Goal: Communication & Community: Ask a question

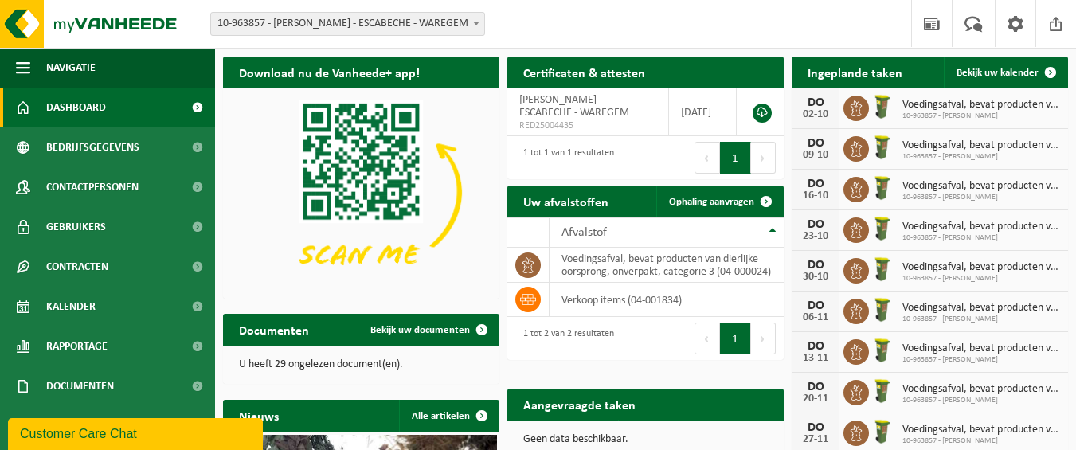
click at [50, 429] on div "Customer Care Chat" at bounding box center [135, 433] width 231 height 19
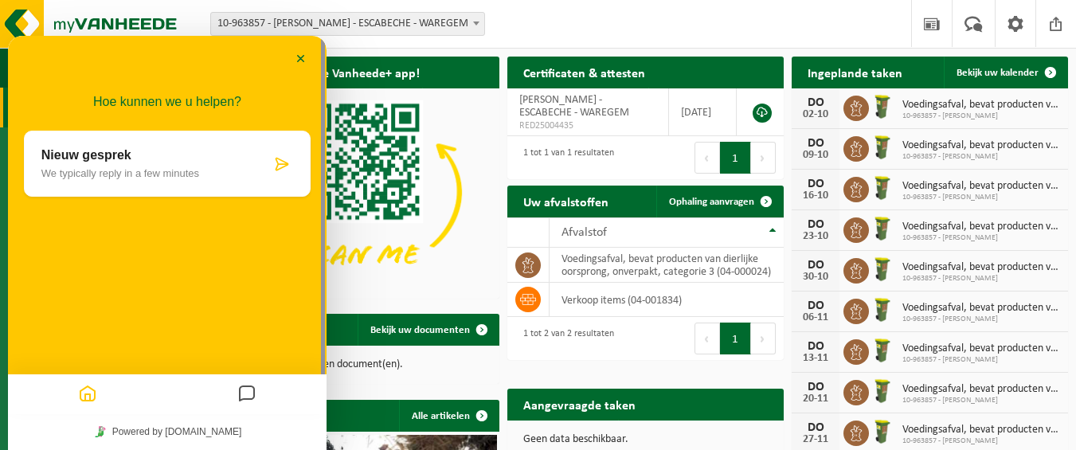
click at [180, 170] on p "We typically reply in a few minutes" at bounding box center [155, 173] width 229 height 12
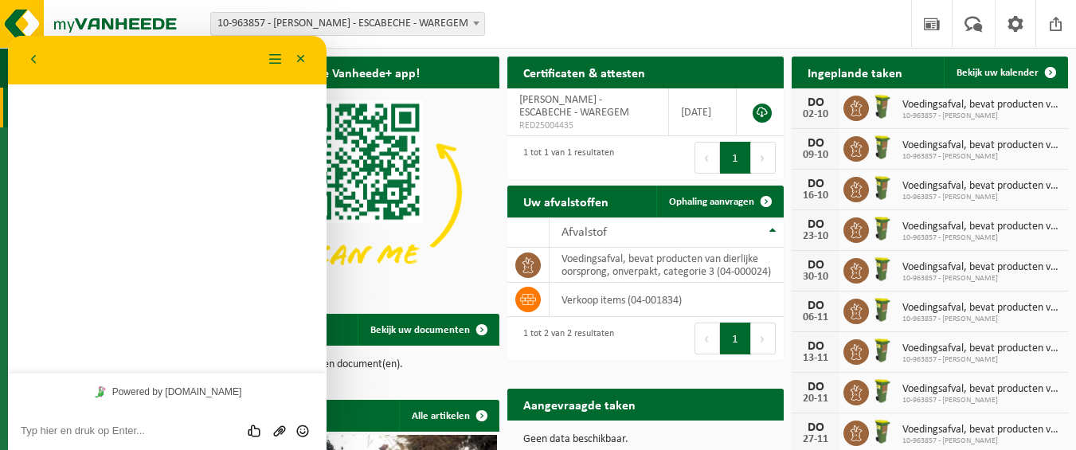
click at [124, 434] on textarea at bounding box center [167, 430] width 293 height 13
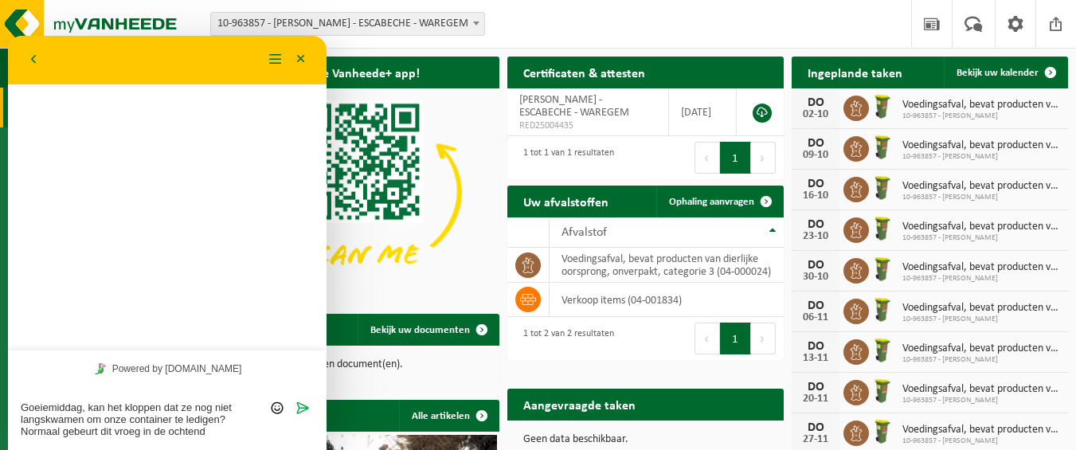
type textarea "Goeiemiddag, kan het kloppen dat ze nog niet langskwamen om onze container te l…"
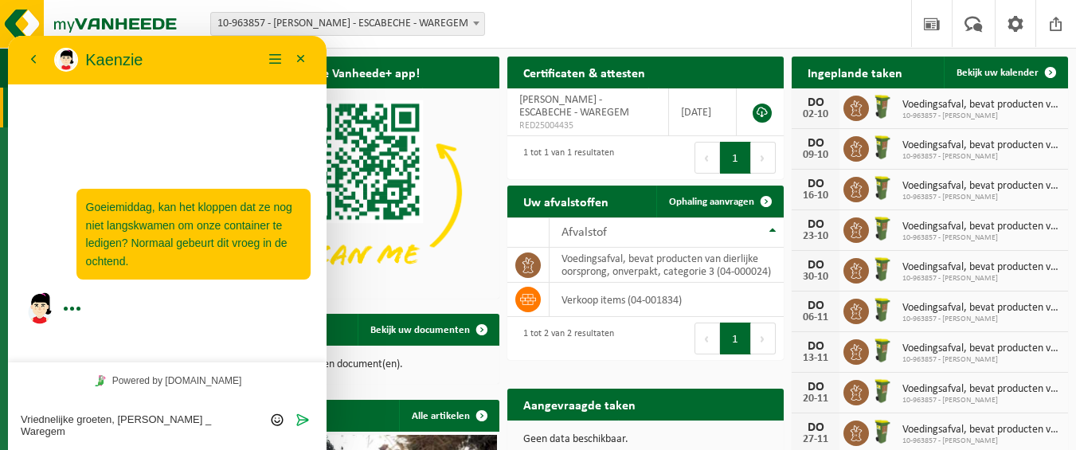
click at [54, 418] on textarea "Vriednelijke groeten, [PERSON_NAME] _ Waregem" at bounding box center [167, 425] width 293 height 24
type textarea "Vriendelijke groeten, [PERSON_NAME] _ Waregem"
click at [304, 423] on span "Verzenden" at bounding box center [302, 418] width 13 height 13
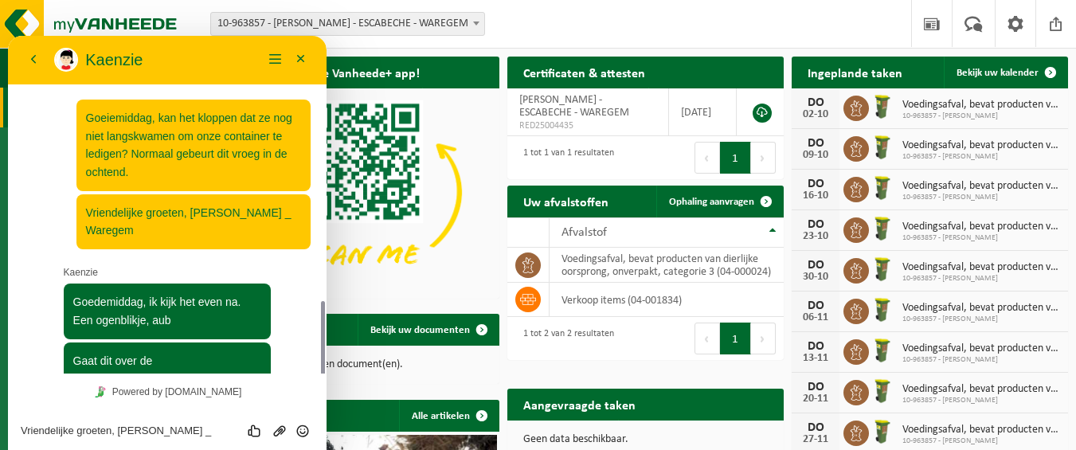
scroll to position [158, 0]
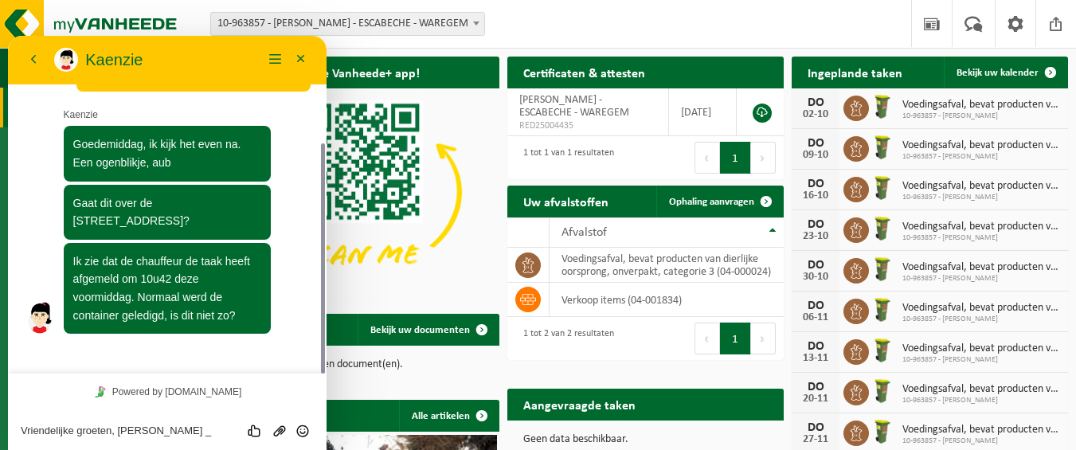
click at [190, 433] on textarea "Vriendelijke groeten, [PERSON_NAME] _ Waregem" at bounding box center [167, 430] width 293 height 13
type textarea "[GEOGRAPHIC_DATA], [STREET_ADDRESS]."
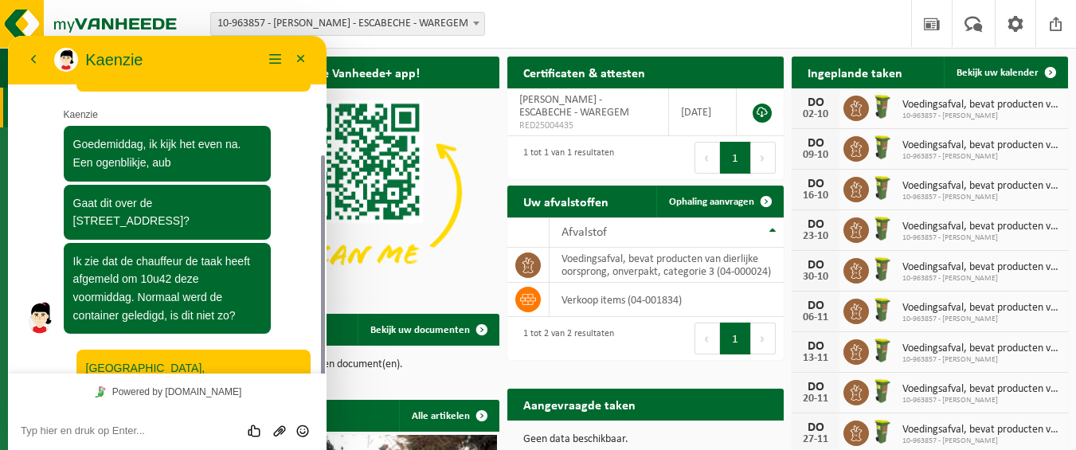
scroll to position [166, 0]
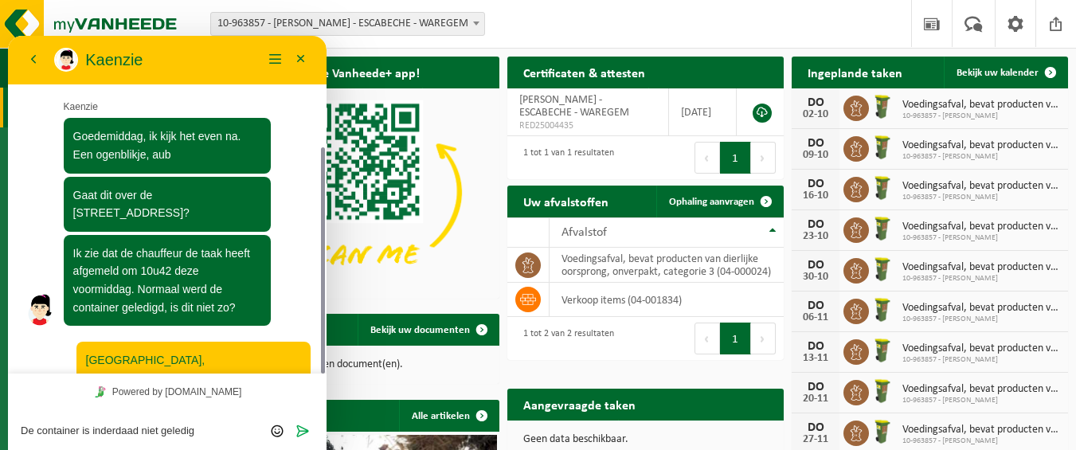
type textarea "De container is inderdaad niet geledigd"
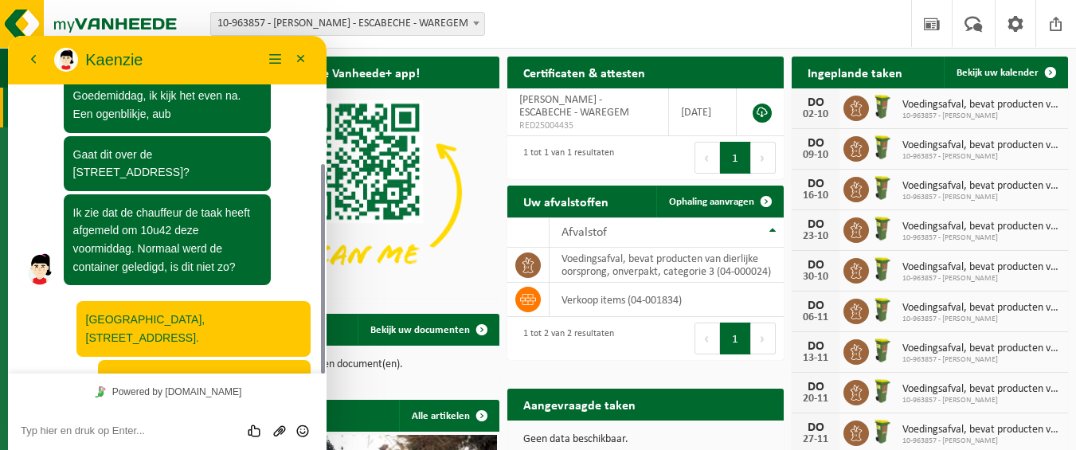
drag, startPoint x: 322, startPoint y: 245, endPoint x: 322, endPoint y: 273, distance: 27.9
click at [322, 273] on div at bounding box center [323, 268] width 4 height 209
drag, startPoint x: 325, startPoint y: 252, endPoint x: 323, endPoint y: 201, distance: 51.0
click at [323, 201] on div at bounding box center [321, 205] width 12 height 338
drag, startPoint x: 323, startPoint y: 202, endPoint x: 322, endPoint y: 163, distance: 39.0
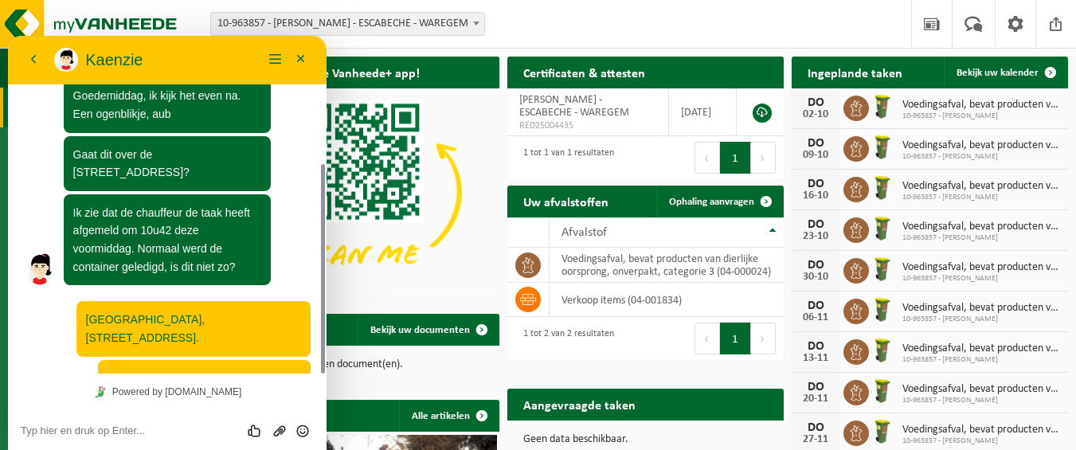
click at [322, 163] on div at bounding box center [321, 205] width 12 height 338
click at [325, 162] on div at bounding box center [321, 205] width 12 height 338
drag, startPoint x: 323, startPoint y: 316, endPoint x: 327, endPoint y: 349, distance: 32.9
click at [327, 349] on html "Terug Kaenzie Kaenzie Menu Minimaliseer Terug Powered by [DOMAIN_NAME] Beoordee…" at bounding box center [167, 243] width 319 height 414
drag, startPoint x: 323, startPoint y: 364, endPoint x: 241, endPoint y: 388, distance: 86.2
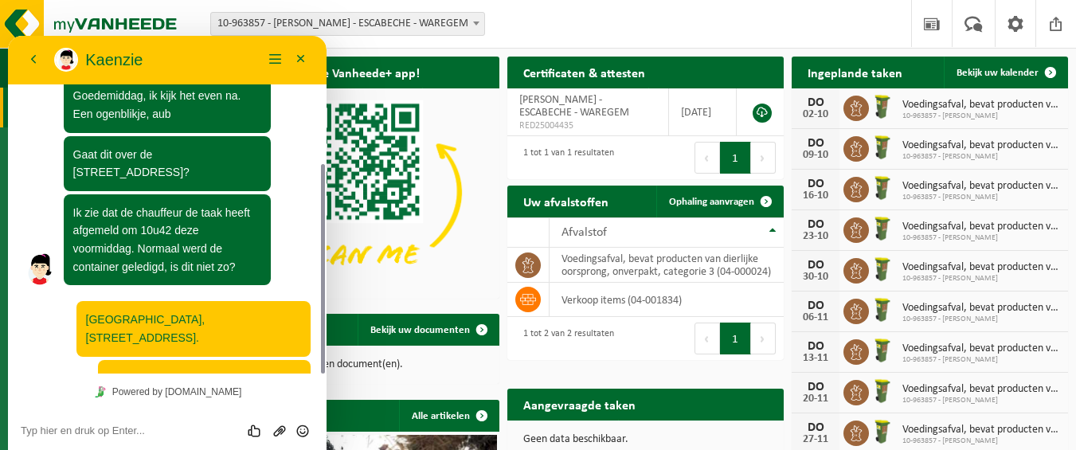
click at [241, 388] on div "16:09 Goeiemiddag, kan het kloppen dat ze nog niet langskwamen om onze containe…" at bounding box center [167, 243] width 319 height 414
click at [135, 432] on textarea at bounding box center [167, 430] width 293 height 13
click at [46, 320] on div at bounding box center [167, 328] width 287 height 55
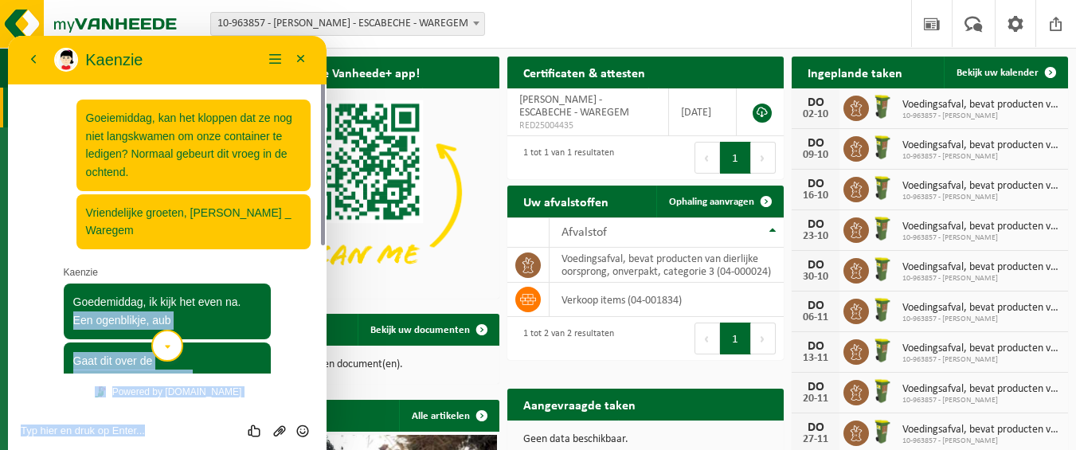
drag, startPoint x: 285, startPoint y: 285, endPoint x: 289, endPoint y: 481, distance: 196.0
click at [289, 449] on html "Terug Kaenzie Kaenzie Menu Minimaliseer Terug Powered by [DOMAIN_NAME] Beoordee…" at bounding box center [167, 243] width 319 height 414
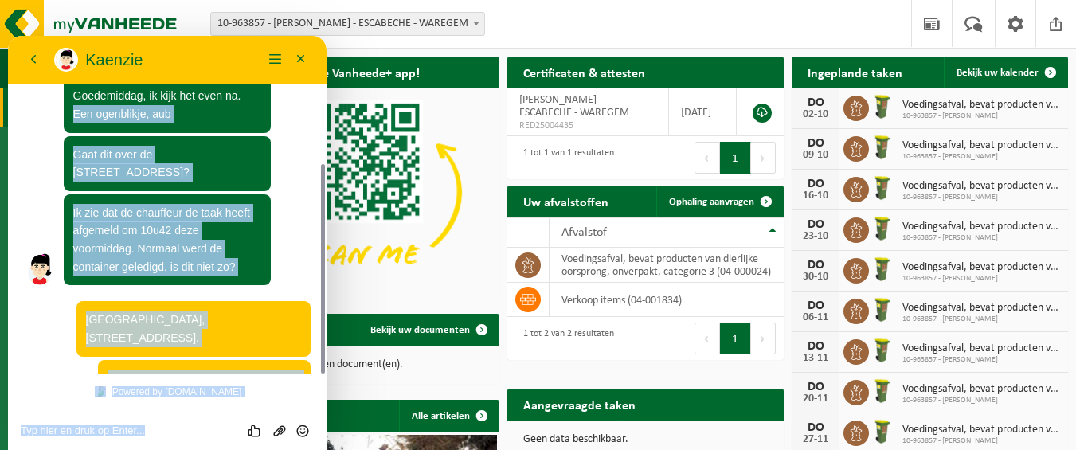
click at [9, 367] on div "16:09 Goeiemiddag, kan het kloppen dat ze nog niet langskwamen om onze containe…" at bounding box center [167, 205] width 319 height 338
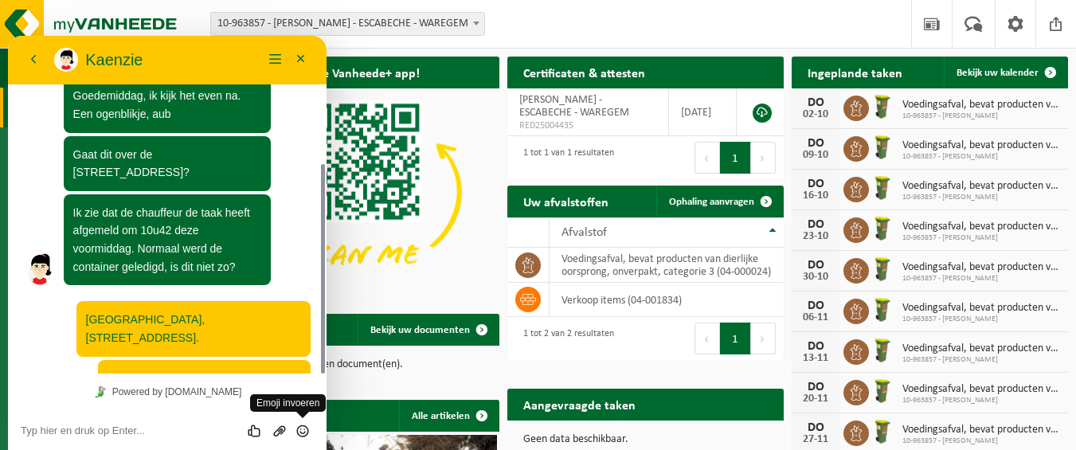
drag, startPoint x: 323, startPoint y: 316, endPoint x: 322, endPoint y: 409, distance: 92.4
click at [322, 409] on div "16:09 Goeiemiddag, kan het kloppen dat ze nog niet langskwamen om onze containe…" at bounding box center [167, 243] width 319 height 414
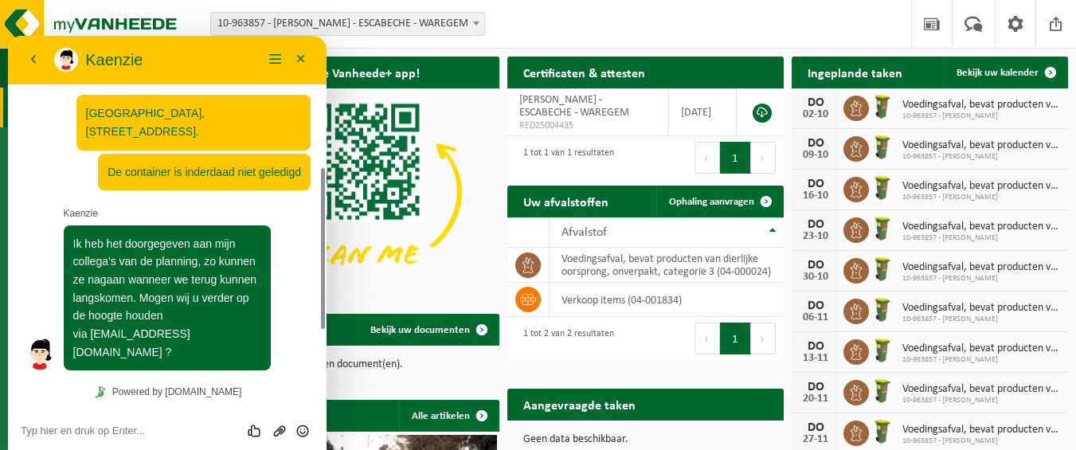
scroll to position [368, 0]
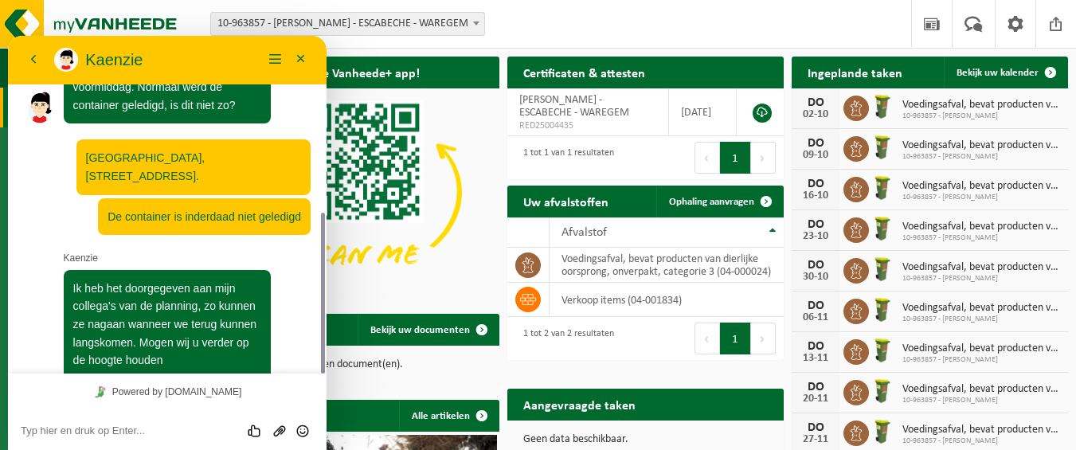
click at [143, 429] on textarea at bounding box center [167, 430] width 293 height 13
type textarea "Yes! Bedankt voor de moeite!"
click at [299, 431] on icon "Verzenden" at bounding box center [302, 431] width 14 height 14
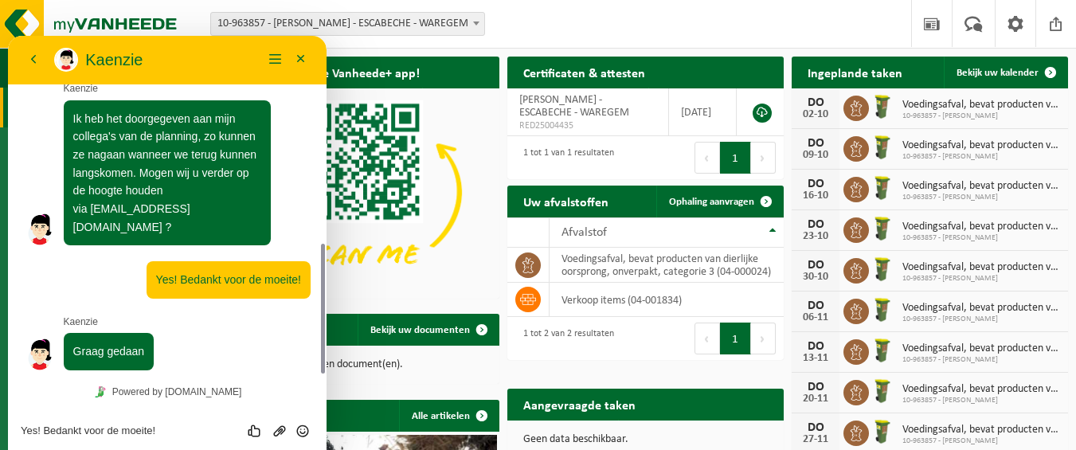
scroll to position [493, 0]
